Goal: Find specific page/section: Find specific page/section

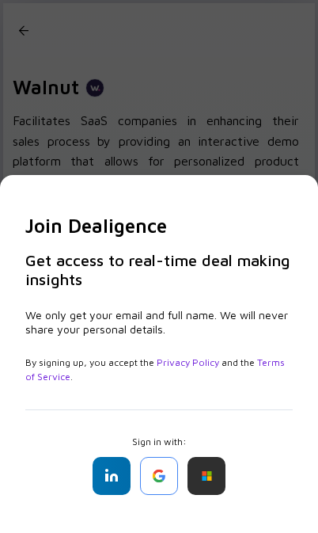
click at [175, 470] on div at bounding box center [159, 476] width 38 height 38
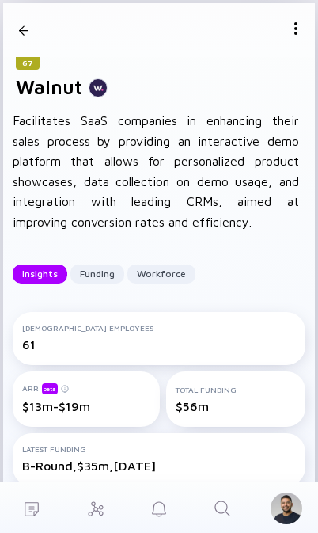
click at [230, 500] on icon "Search" at bounding box center [222, 508] width 19 height 19
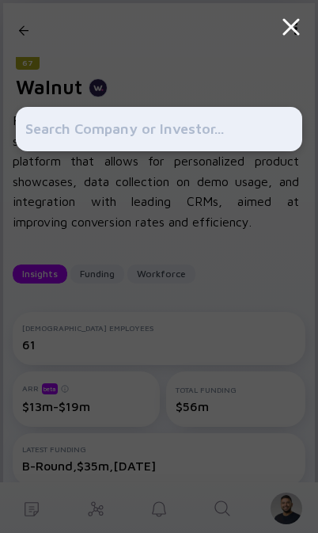
click at [240, 129] on input "text" at bounding box center [159, 129] width 268 height 29
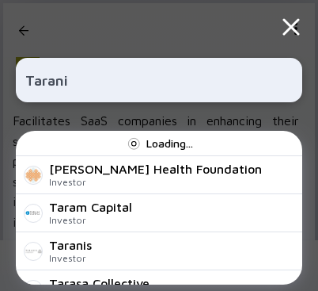
type input "Taranis"
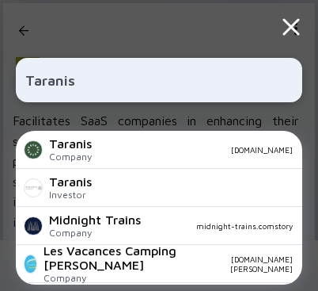
click at [203, 161] on div "Taranis Company [DOMAIN_NAME]" at bounding box center [159, 150] width 287 height 38
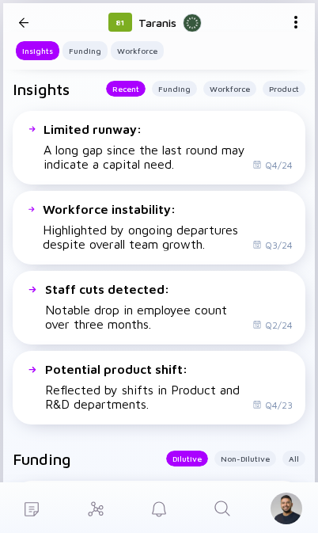
scroll to position [566, 0]
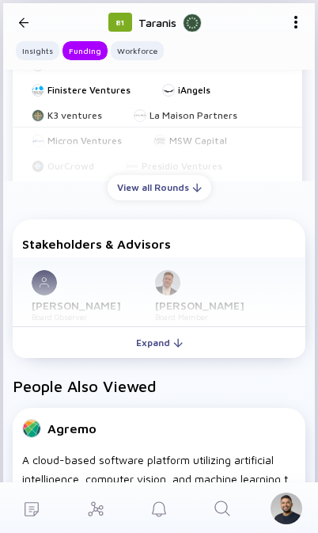
click at [194, 358] on button "Expand" at bounding box center [159, 342] width 293 height 32
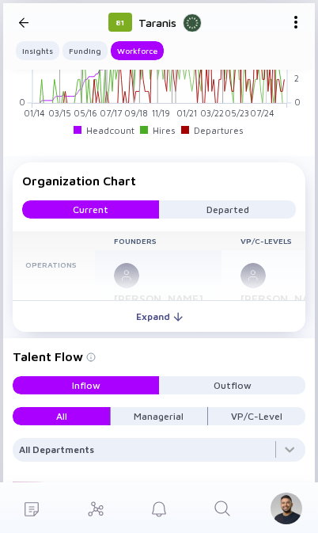
scroll to position [2805, 0]
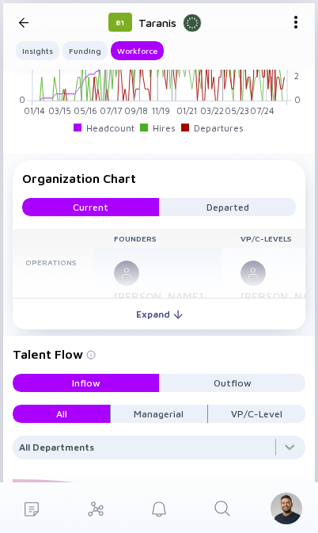
click at [198, 329] on button "Expand" at bounding box center [159, 314] width 293 height 32
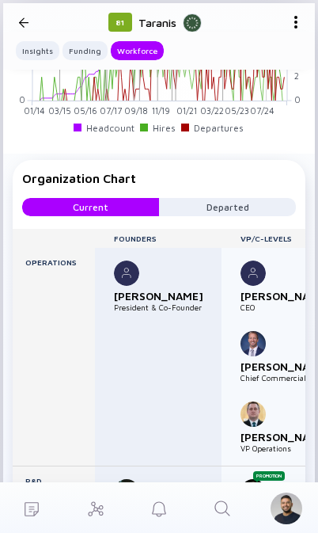
click at [219, 402] on div "[PERSON_NAME] President & Co-Founder" at bounding box center [158, 357] width 127 height 218
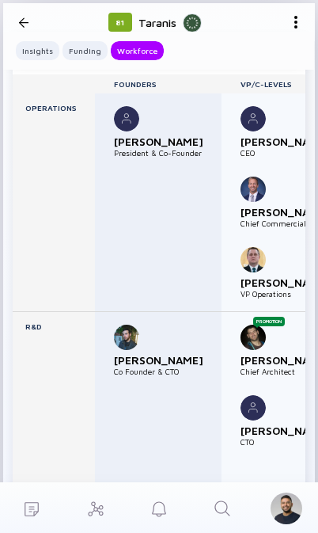
scroll to position [2959, 0]
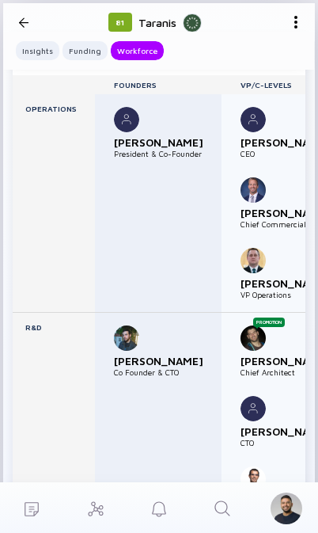
click at [172, 377] on div "[PERSON_NAME] Co Founder & CTO" at bounding box center [166, 350] width 105 height 51
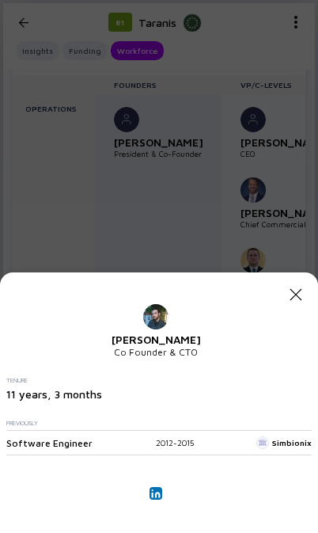
click at [159, 489] on img at bounding box center [156, 494] width 10 height 10
